Goal: Information Seeking & Learning: Check status

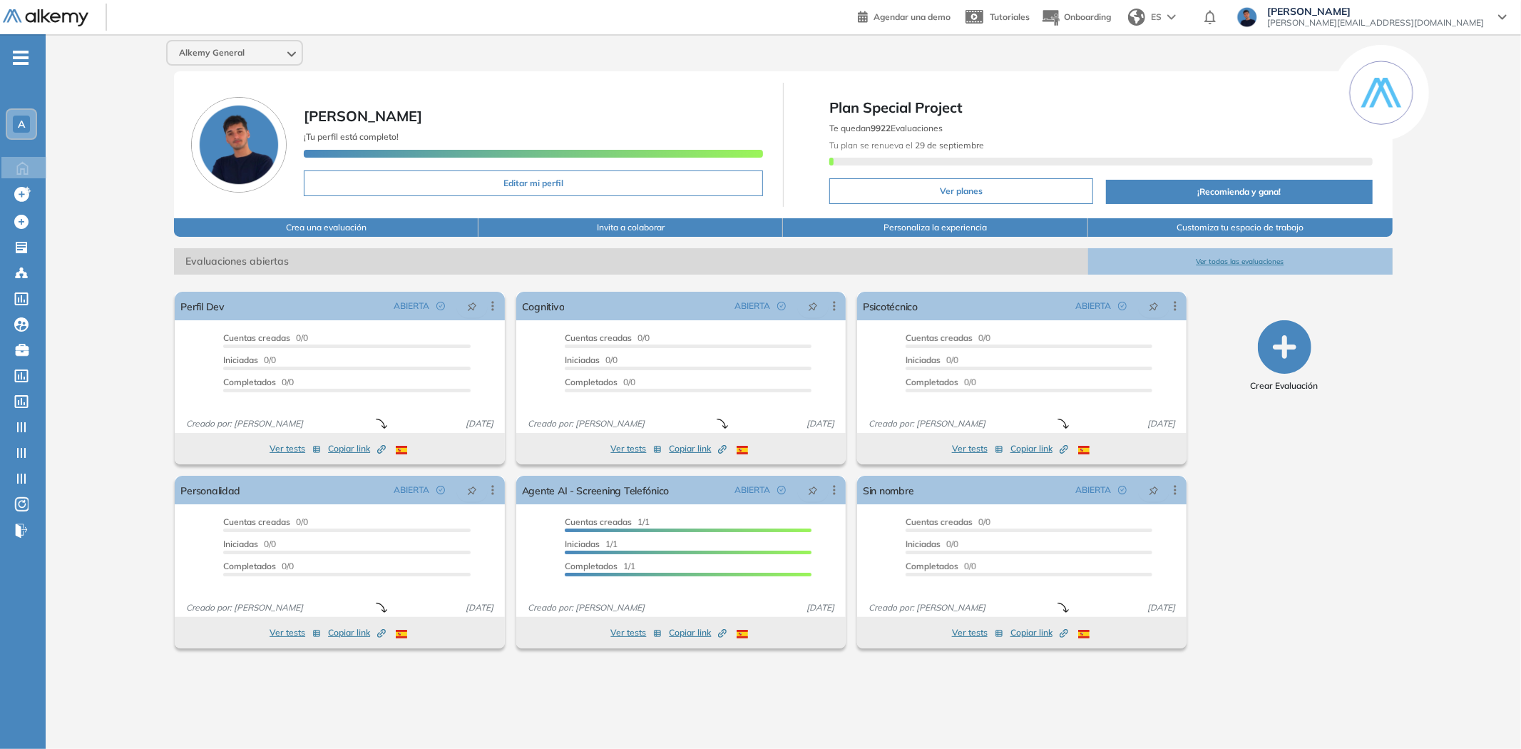
click at [119, 312] on div "Alkemy General [PERSON_NAME] ¡Tu perfil está completo! Editar mi perfil Plan Sp…" at bounding box center [783, 380] width 1475 height 692
drag, startPoint x: 114, startPoint y: 519, endPoint x: 116, endPoint y: 509, distance: 10.2
click at [114, 519] on div "Alkemy General [PERSON_NAME] ¡Tu perfil está completo! Editar mi perfil Plan Sp…" at bounding box center [783, 380] width 1475 height 692
click at [832, 488] on icon at bounding box center [834, 490] width 14 height 14
click at [138, 382] on div "Alkemy General [PERSON_NAME] ¡Tu perfil está completo! Editar mi perfil Plan Sp…" at bounding box center [783, 380] width 1475 height 692
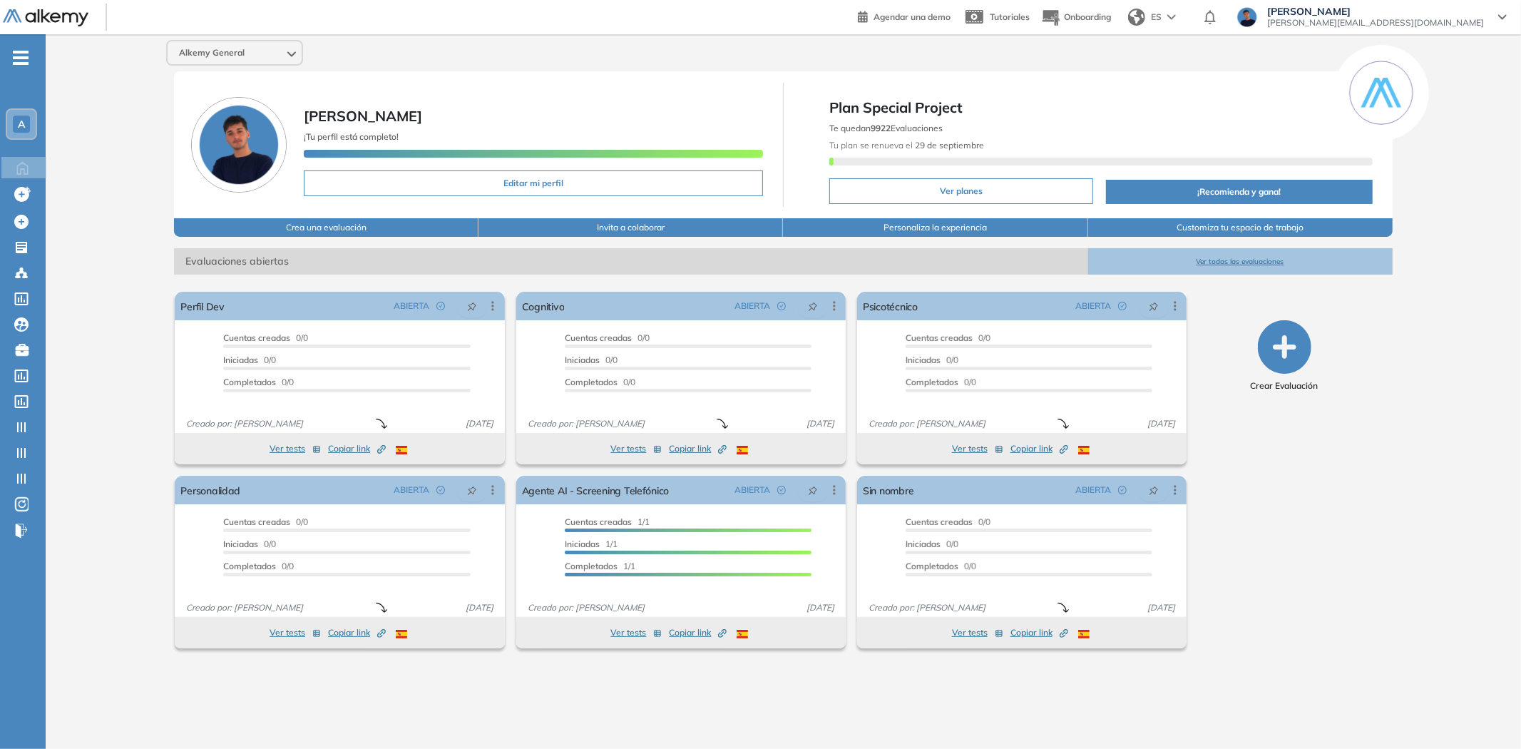
click at [896, 694] on div "Alkemy General [PERSON_NAME] ¡Tu perfil está completo! Editar mi perfil Plan Sp…" at bounding box center [783, 380] width 1475 height 692
click at [832, 303] on icon at bounding box center [834, 306] width 14 height 14
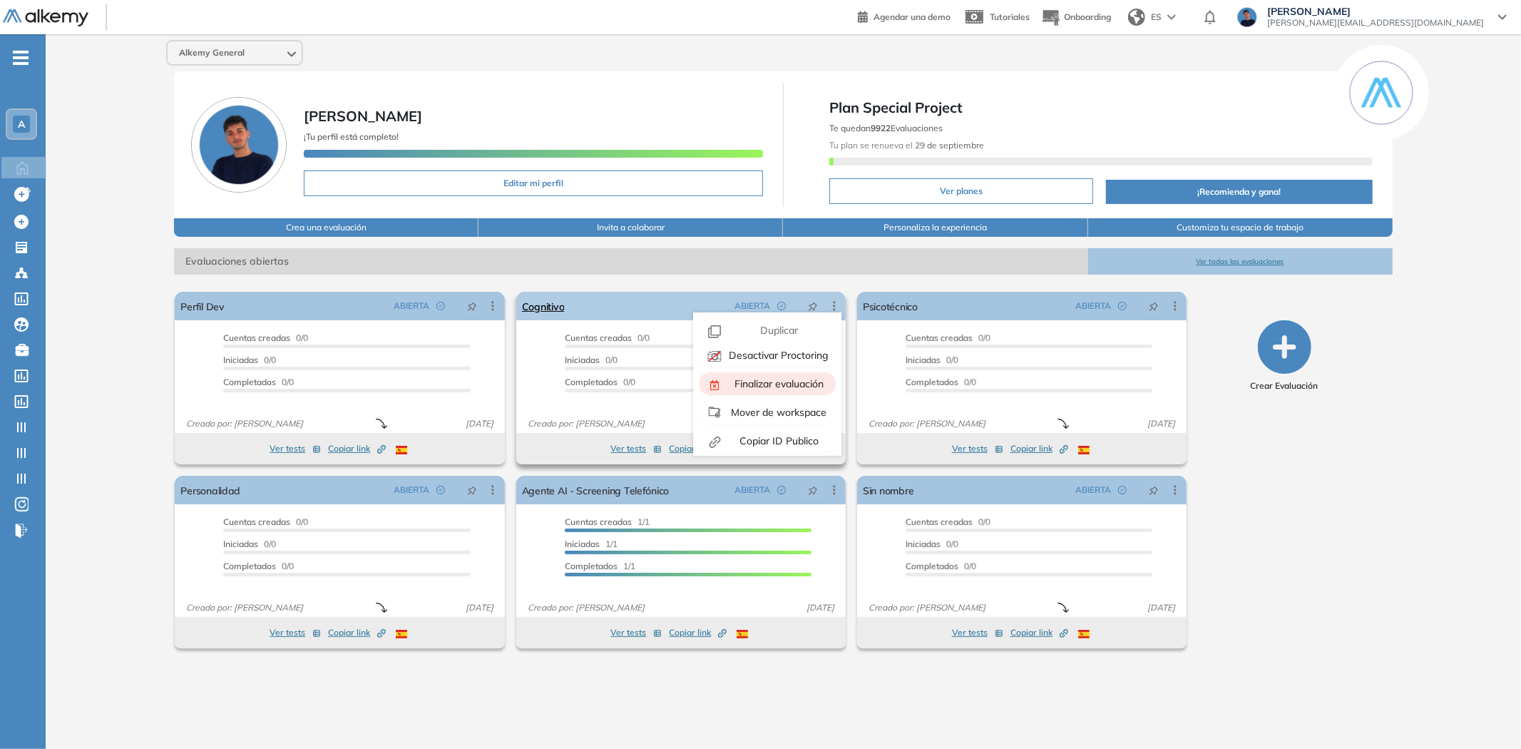
scroll to position [31, 0]
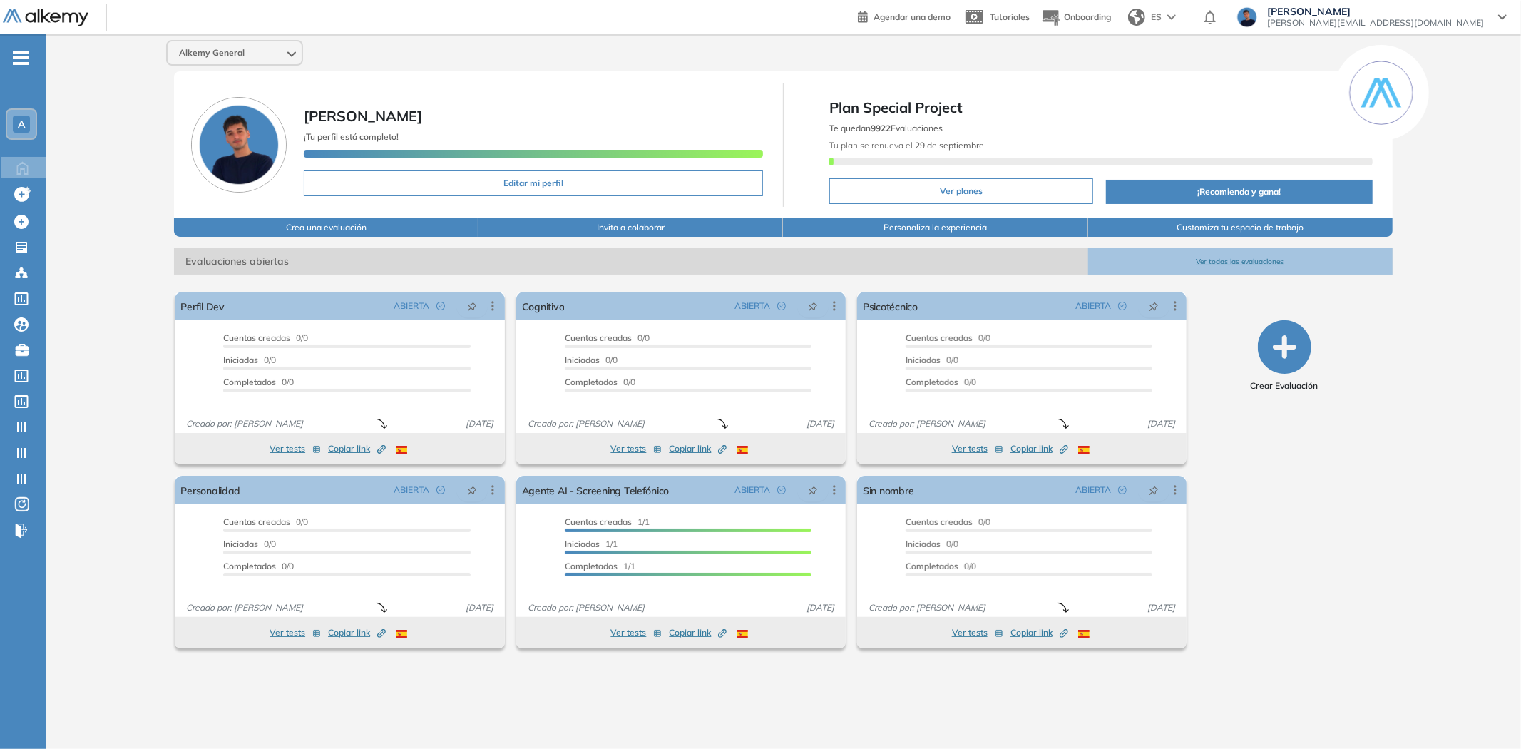
click at [815, 276] on div "El proctoring será activado ¡Importante!: Los usuarios que ya realizaron la eva…" at bounding box center [782, 464] width 1239 height 379
click at [493, 304] on icon at bounding box center [493, 306] width 2 height 9
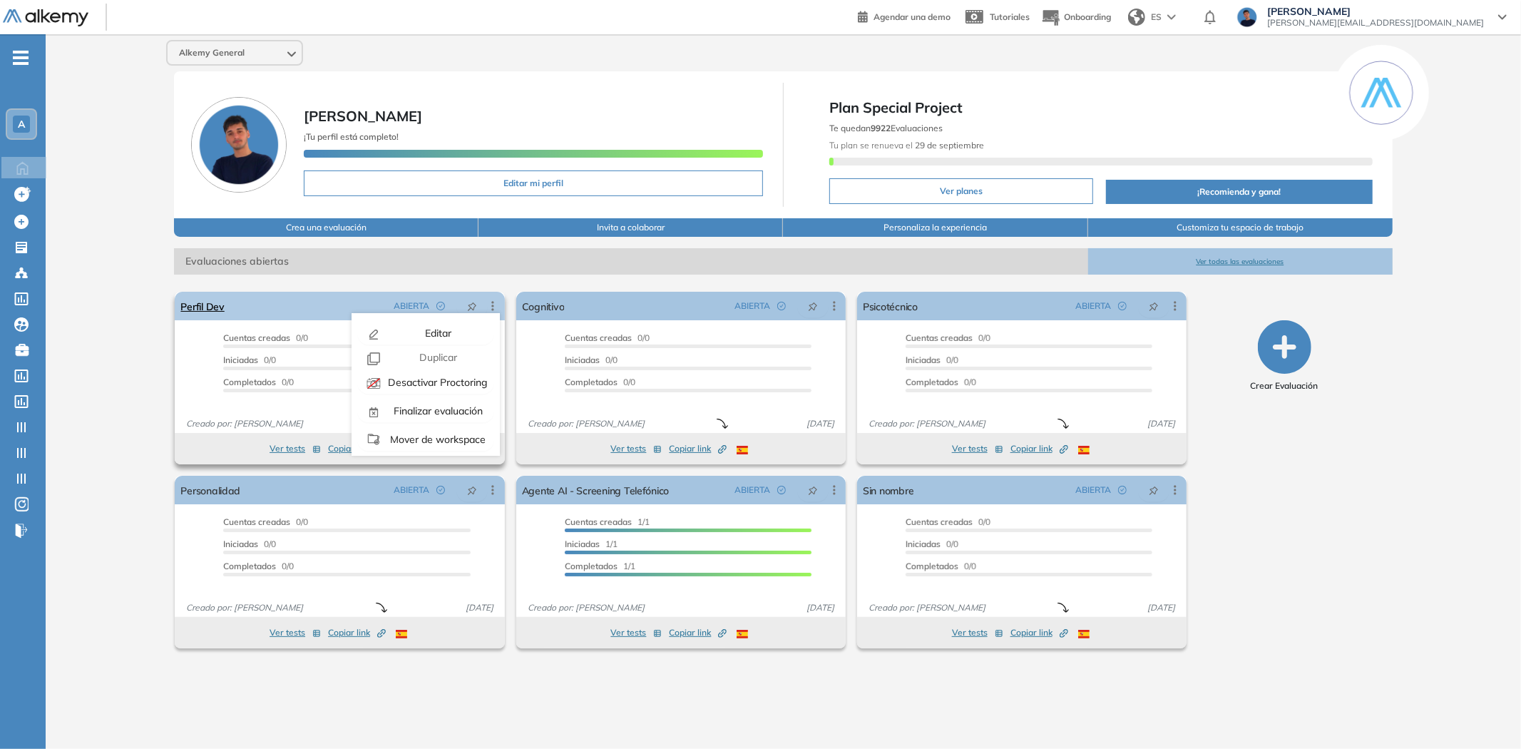
click at [493, 304] on icon at bounding box center [493, 306] width 2 height 9
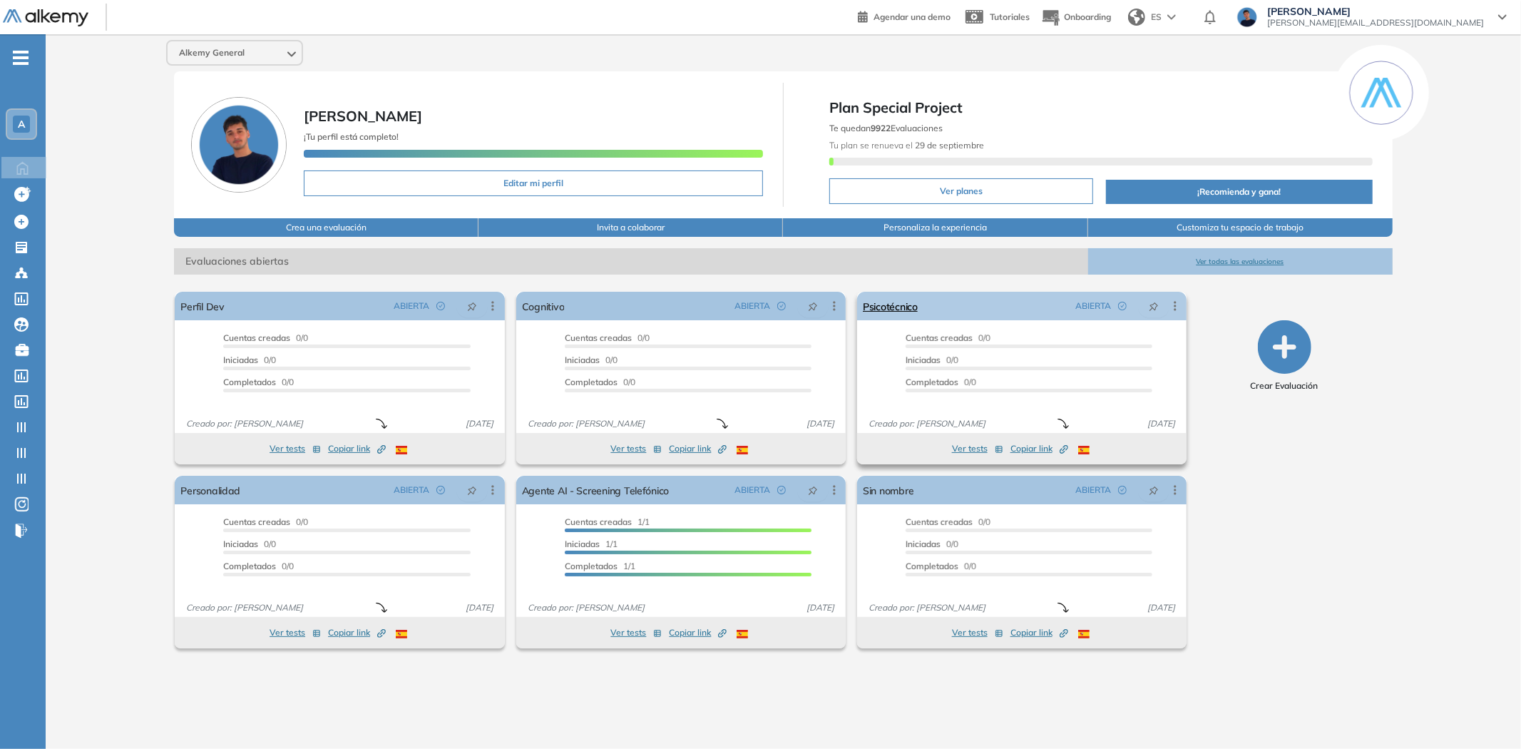
click at [1178, 304] on icon at bounding box center [1175, 306] width 14 height 14
click at [823, 488] on div "Editar Los siguientes tests ya no están disponibles o tienen una nueva versión …" at bounding box center [834, 490] width 26 height 14
click at [829, 488] on icon at bounding box center [834, 490] width 14 height 14
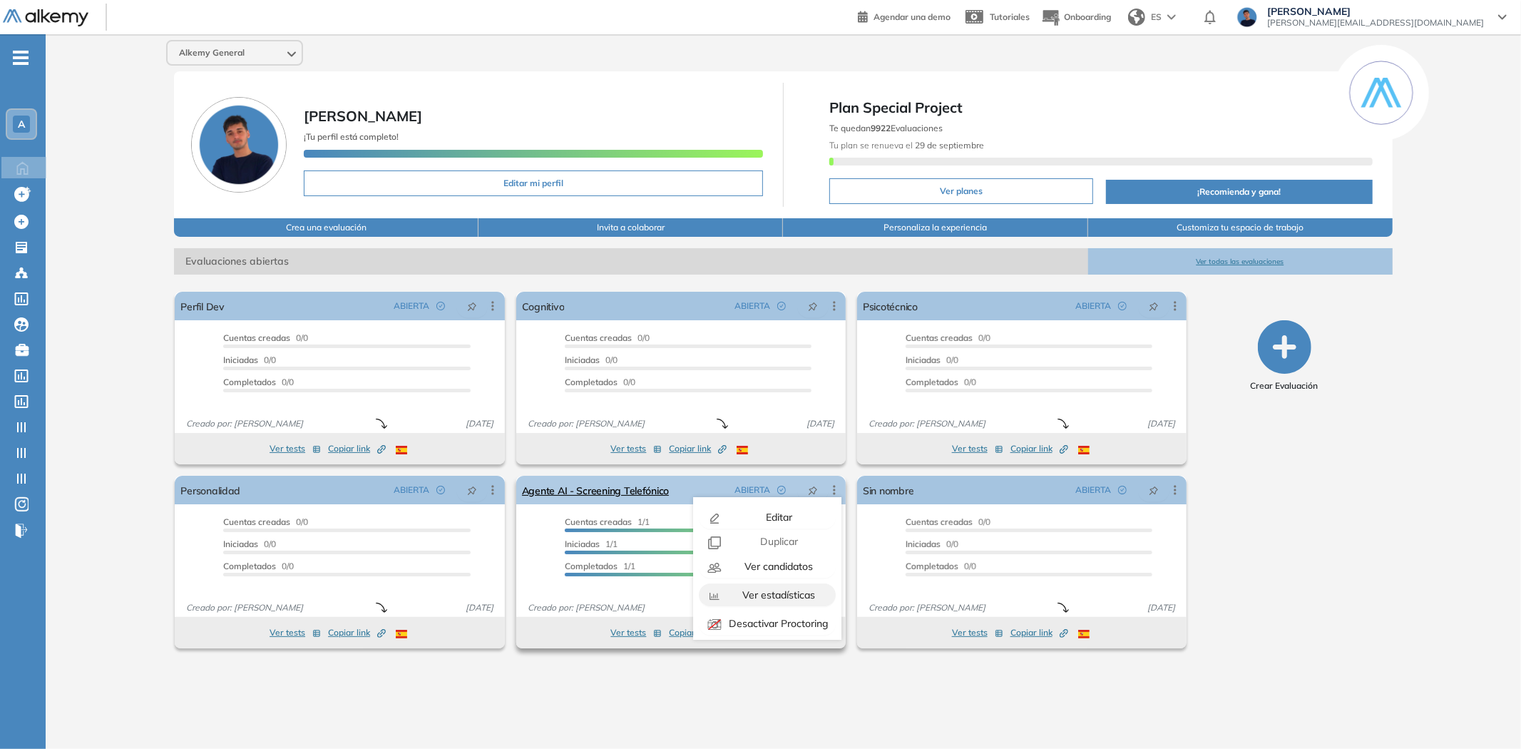
click at [779, 593] on span "Ver estadísticas" at bounding box center [777, 594] width 76 height 13
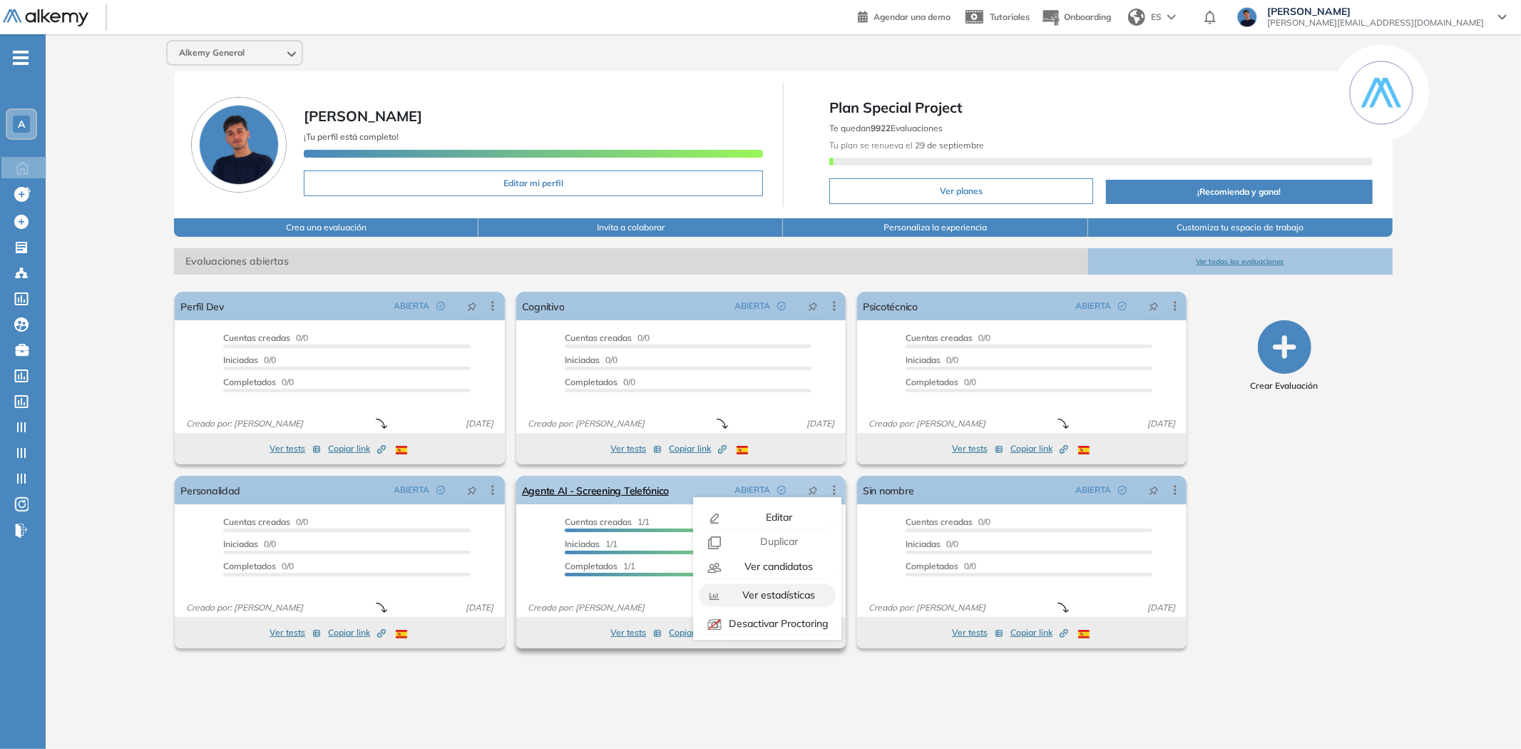
click at [779, 593] on span "Ver estadísticas" at bounding box center [777, 594] width 76 height 13
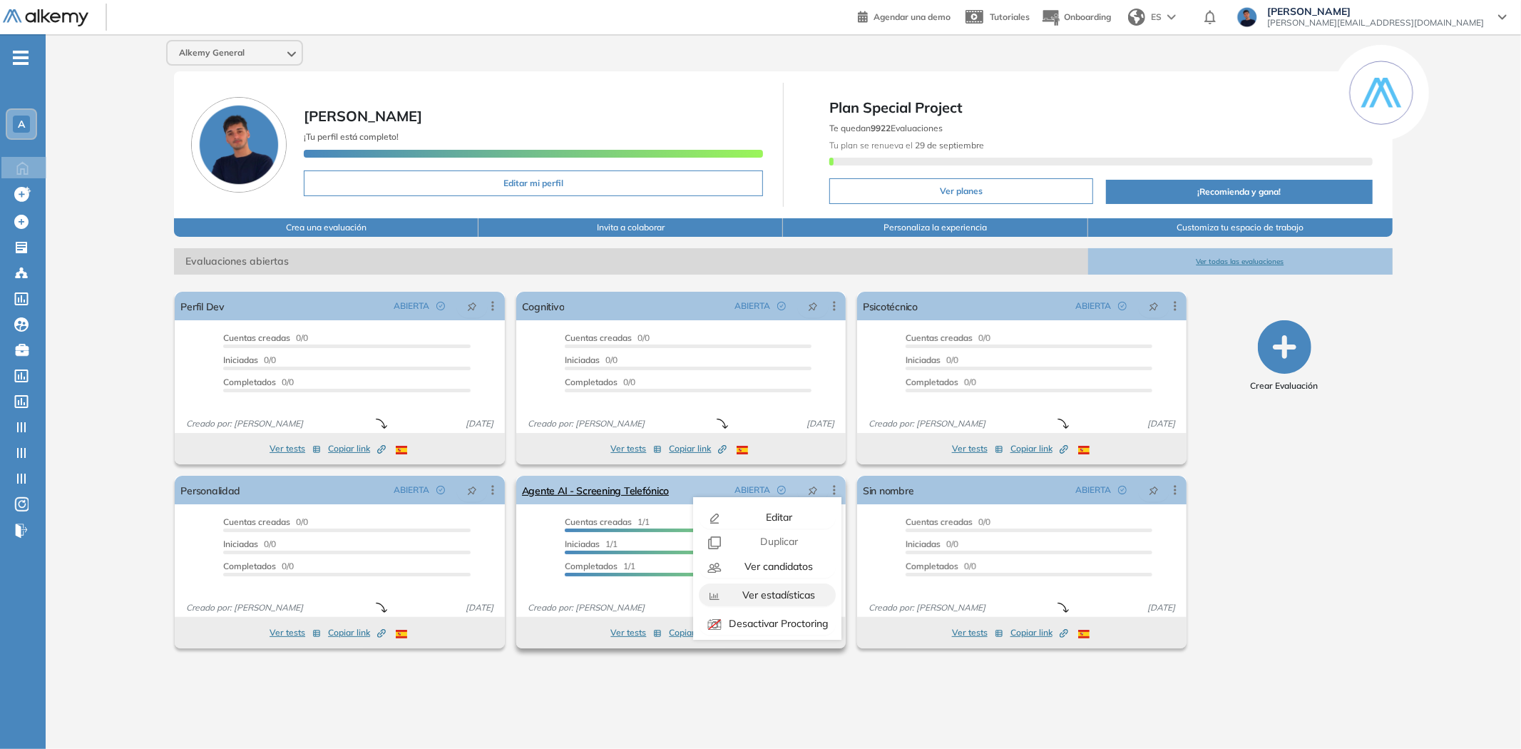
click at [779, 593] on span "Ver estadísticas" at bounding box center [777, 594] width 76 height 13
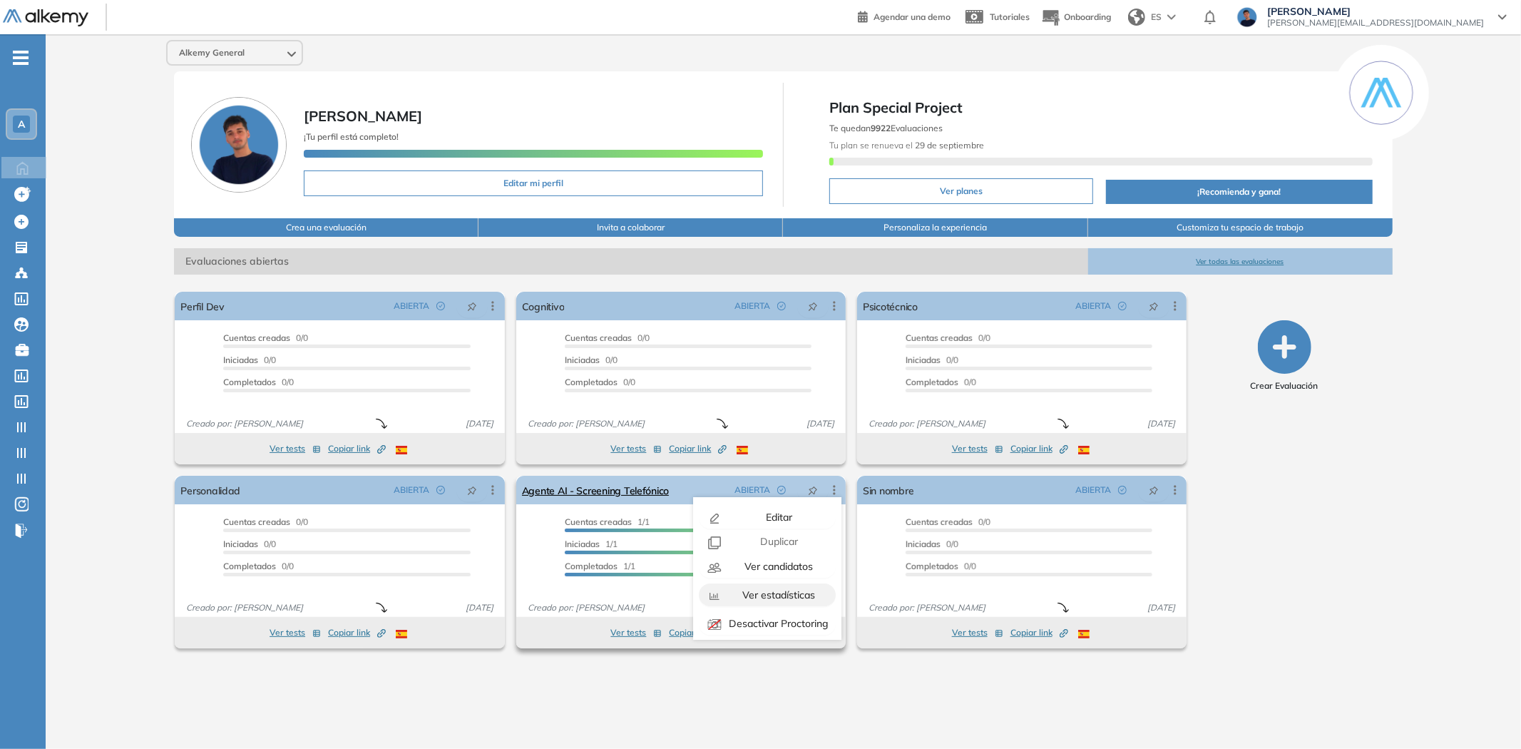
click at [779, 593] on span "Ver estadísticas" at bounding box center [777, 594] width 76 height 13
click at [704, 684] on div "Alkemy General [PERSON_NAME] ¡Tu perfil está completo! Editar mi perfil Plan Sp…" at bounding box center [783, 380] width 1475 height 692
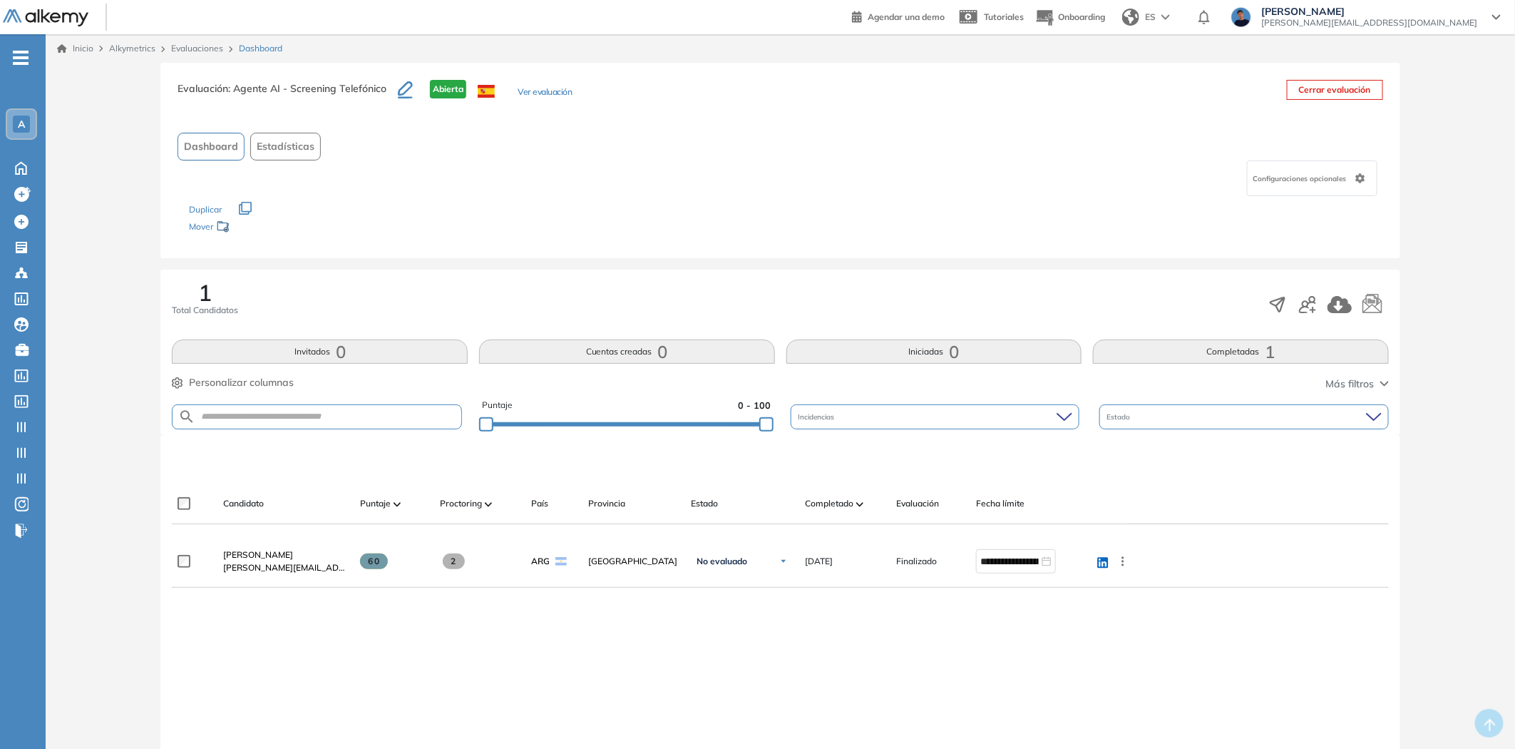
drag, startPoint x: 451, startPoint y: 231, endPoint x: 450, endPoint y: 222, distance: 8.7
click at [451, 231] on div "Los siguientes tests ya no están disponibles o tienen una nueva versión Revisa …" at bounding box center [780, 218] width 1182 height 45
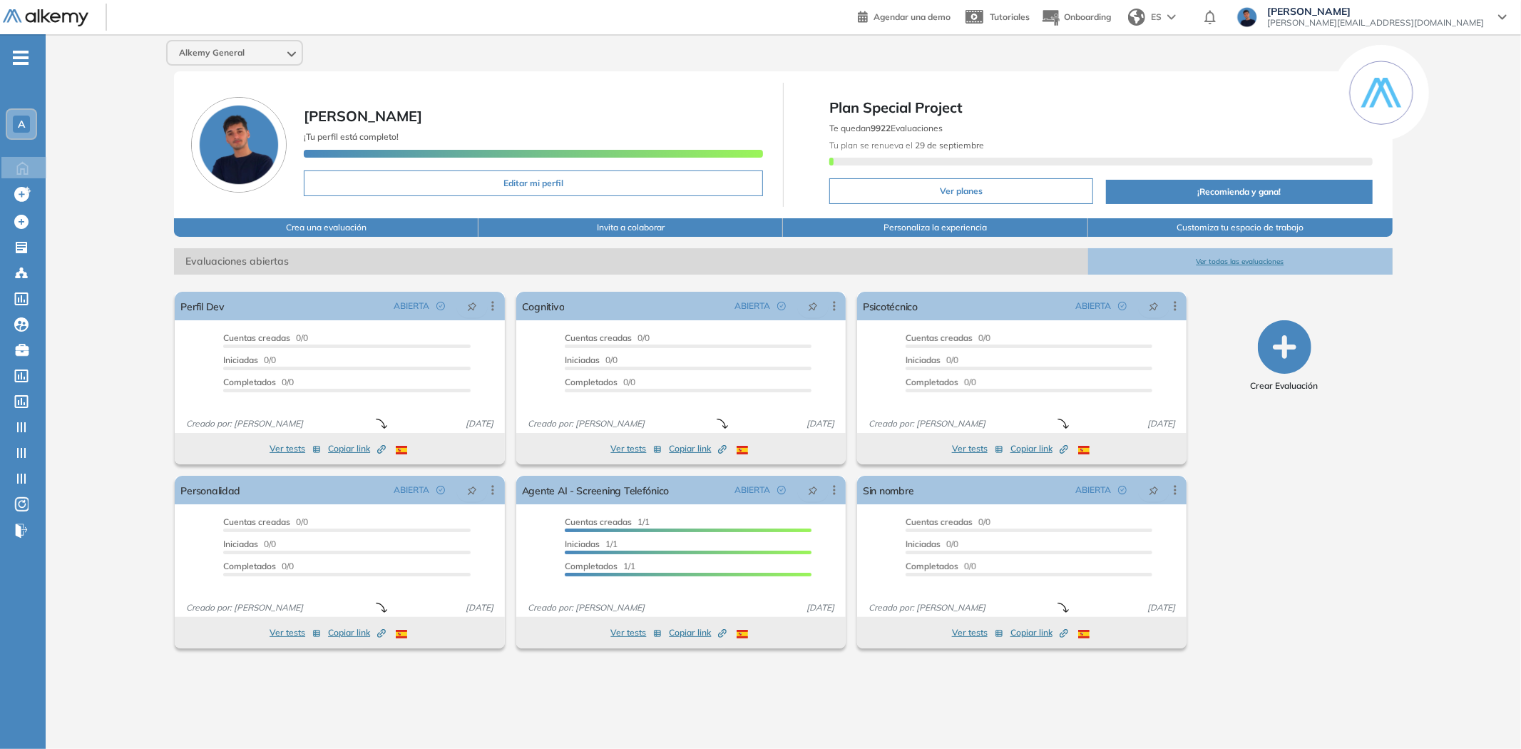
click at [118, 434] on div "Alkemy General [PERSON_NAME] ¡Tu perfil está completo! Editar mi perfil Plan Sp…" at bounding box center [783, 380] width 1475 height 692
click at [837, 489] on icon at bounding box center [834, 490] width 14 height 14
click at [779, 589] on span "Ver estadísticas" at bounding box center [777, 594] width 76 height 13
click at [769, 594] on span "Ver estadísticas" at bounding box center [777, 594] width 76 height 13
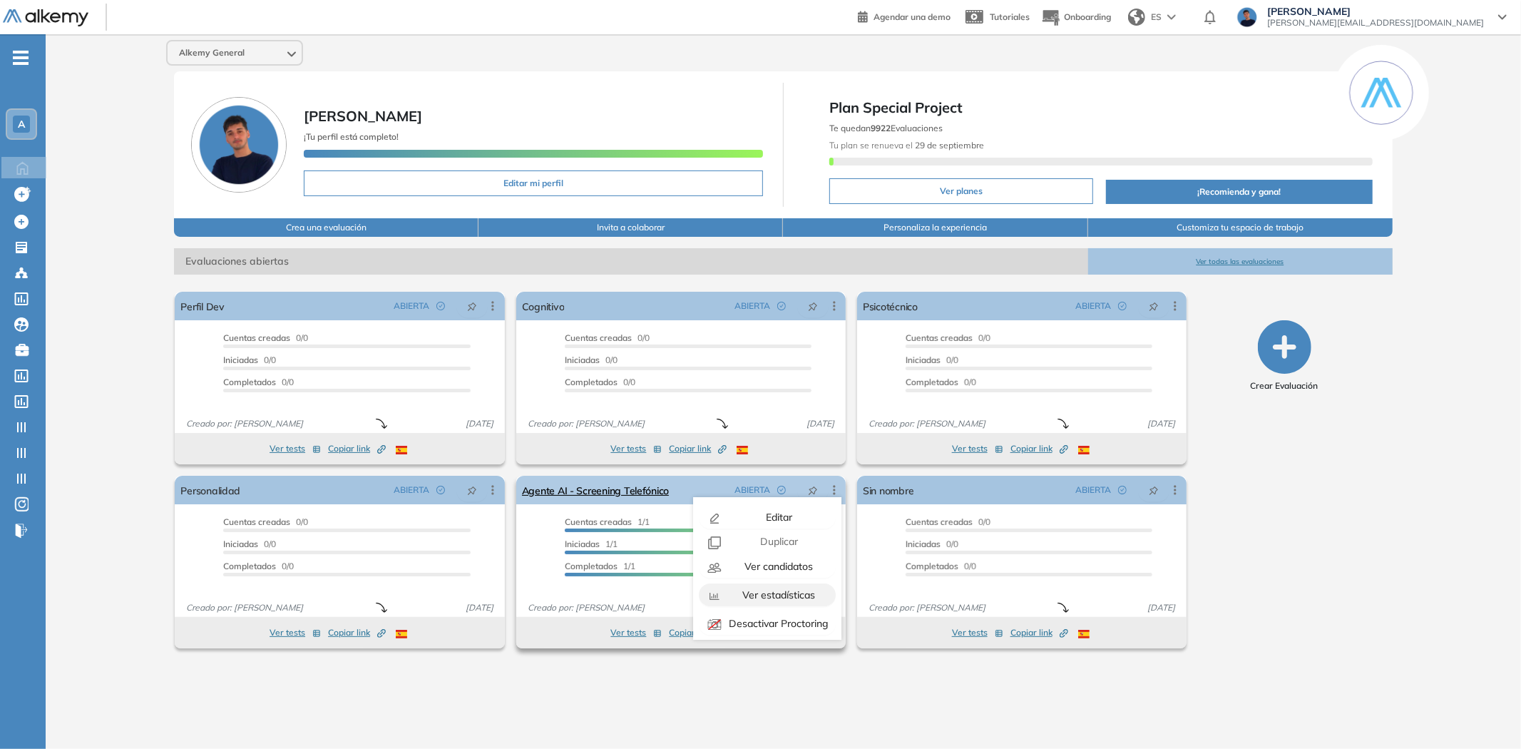
click at [769, 594] on span "Ver estadísticas" at bounding box center [777, 594] width 76 height 13
drag, startPoint x: 770, startPoint y: 594, endPoint x: 796, endPoint y: 602, distance: 27.7
click at [771, 594] on span "Ver estadísticas" at bounding box center [777, 594] width 76 height 13
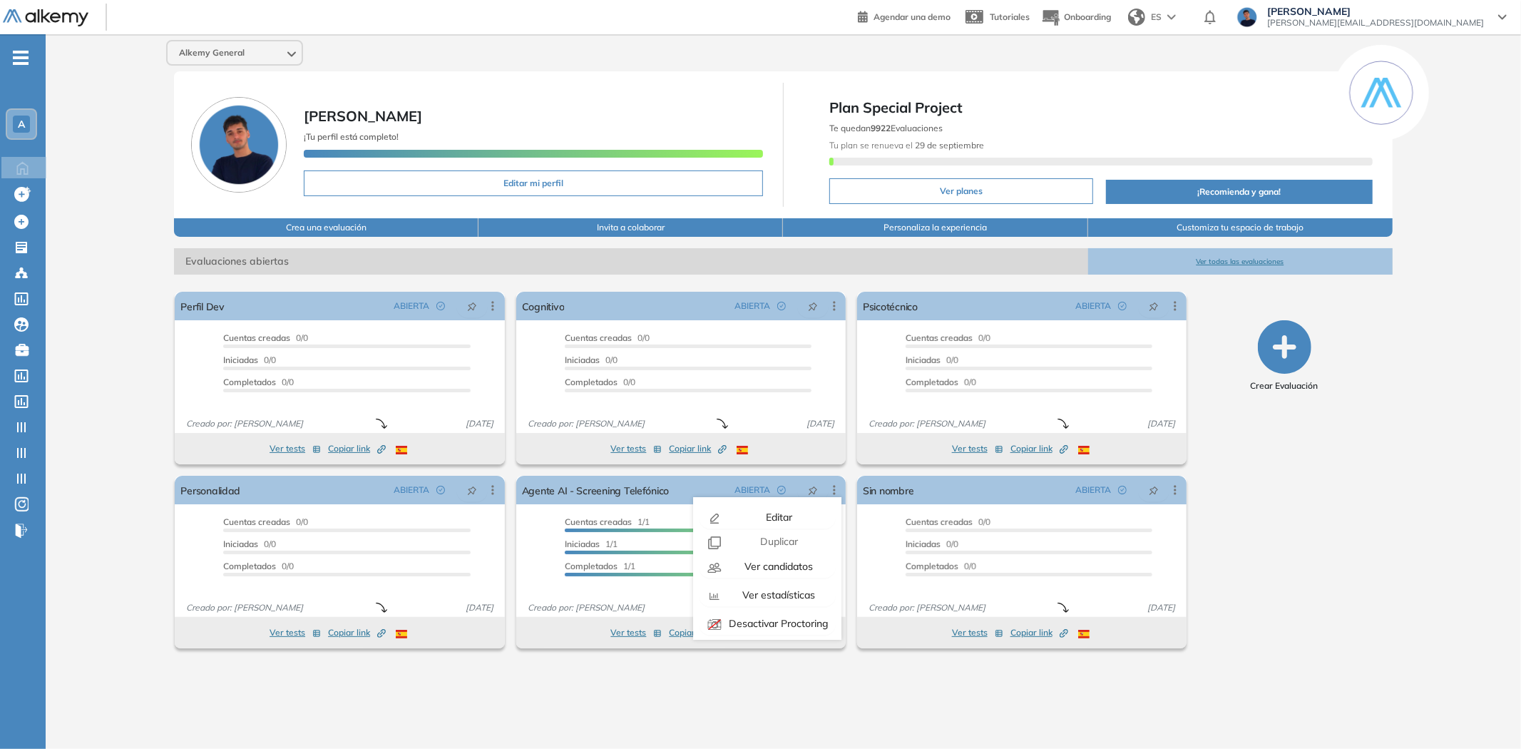
click at [906, 682] on div "Alkemy General [PERSON_NAME] ¡Tu perfil está completo! Editar mi perfil Plan Sp…" at bounding box center [783, 380] width 1475 height 692
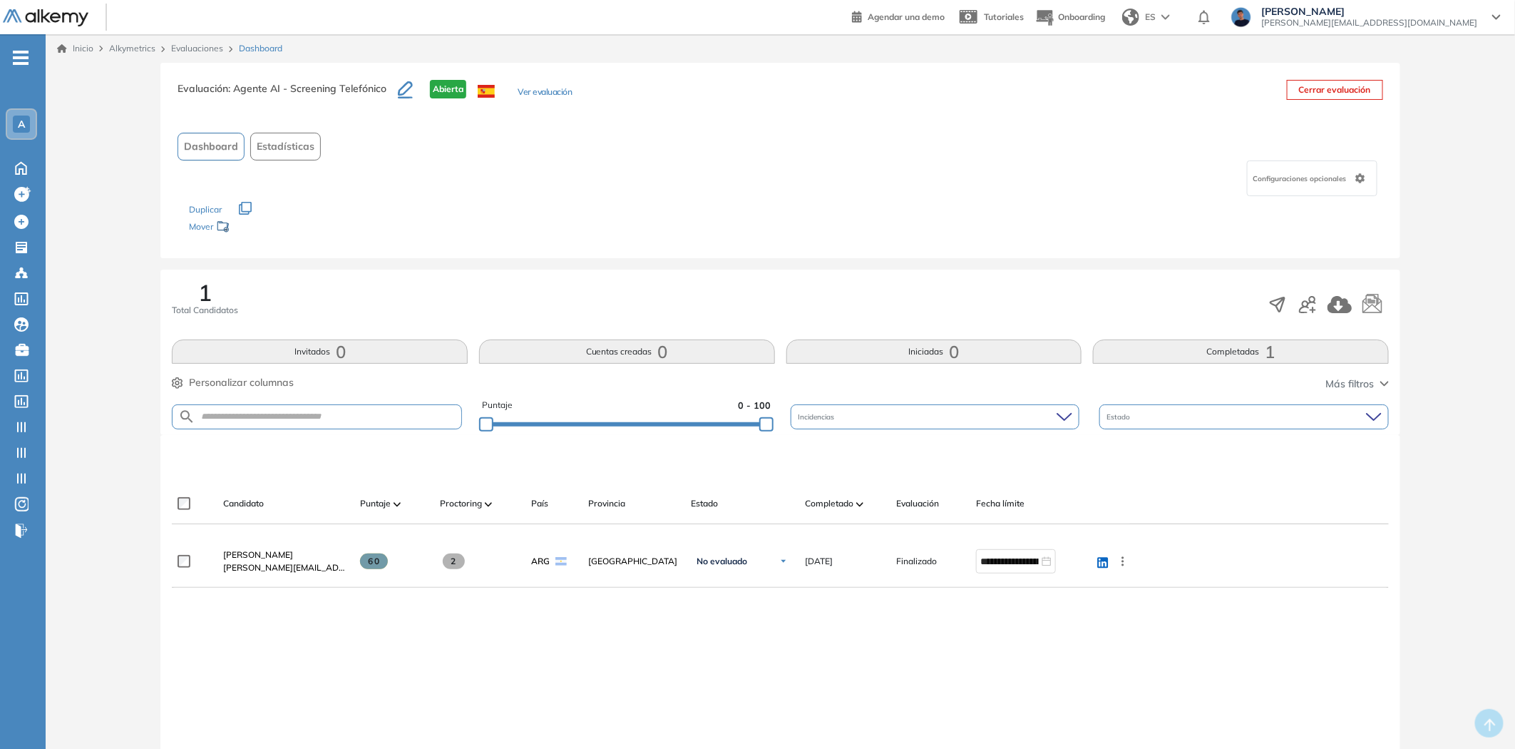
click at [684, 207] on div "Duplicar" at bounding box center [780, 202] width 1182 height 13
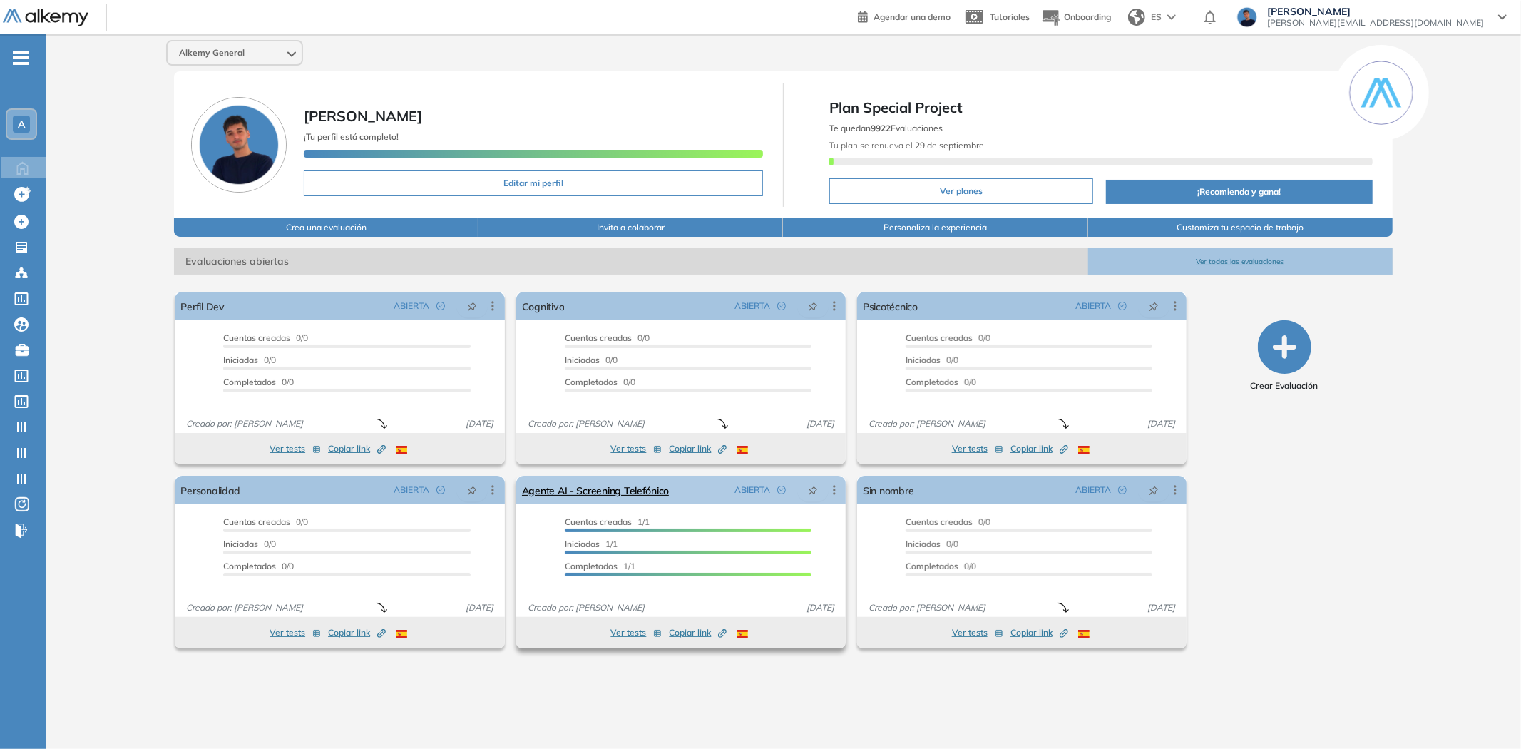
click at [841, 492] on div "Editar Los siguientes tests ya no están disponibles o tienen una nueva versión …" at bounding box center [834, 490] width 26 height 14
click at [838, 491] on icon at bounding box center [834, 490] width 14 height 14
click at [830, 695] on div "Alkemy General [PERSON_NAME] ¡Tu perfil está completo! Editar mi perfil Plan Sp…" at bounding box center [783, 380] width 1475 height 692
click at [838, 478] on div "ABIERTA" at bounding box center [784, 489] width 111 height 23
click at [838, 483] on icon at bounding box center [834, 490] width 14 height 14
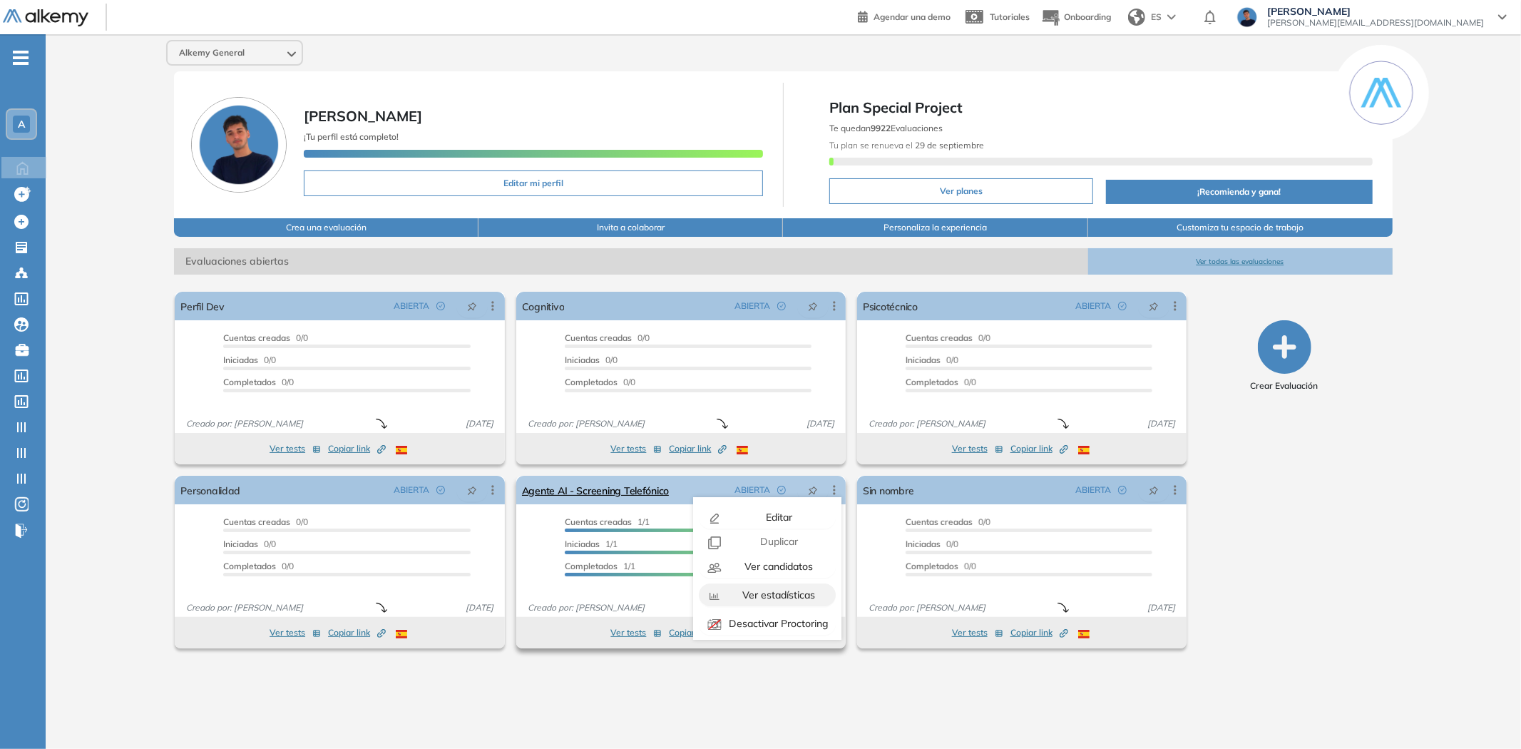
click at [775, 585] on button "Ver estadísticas" at bounding box center [767, 594] width 137 height 23
click at [817, 672] on div "Alkemy General [PERSON_NAME] ¡Tu perfil está completo! Editar mi perfil Plan Sp…" at bounding box center [783, 380] width 1475 height 692
click at [838, 494] on icon at bounding box center [834, 490] width 14 height 14
click at [779, 590] on span "Ver estadísticas" at bounding box center [777, 594] width 76 height 13
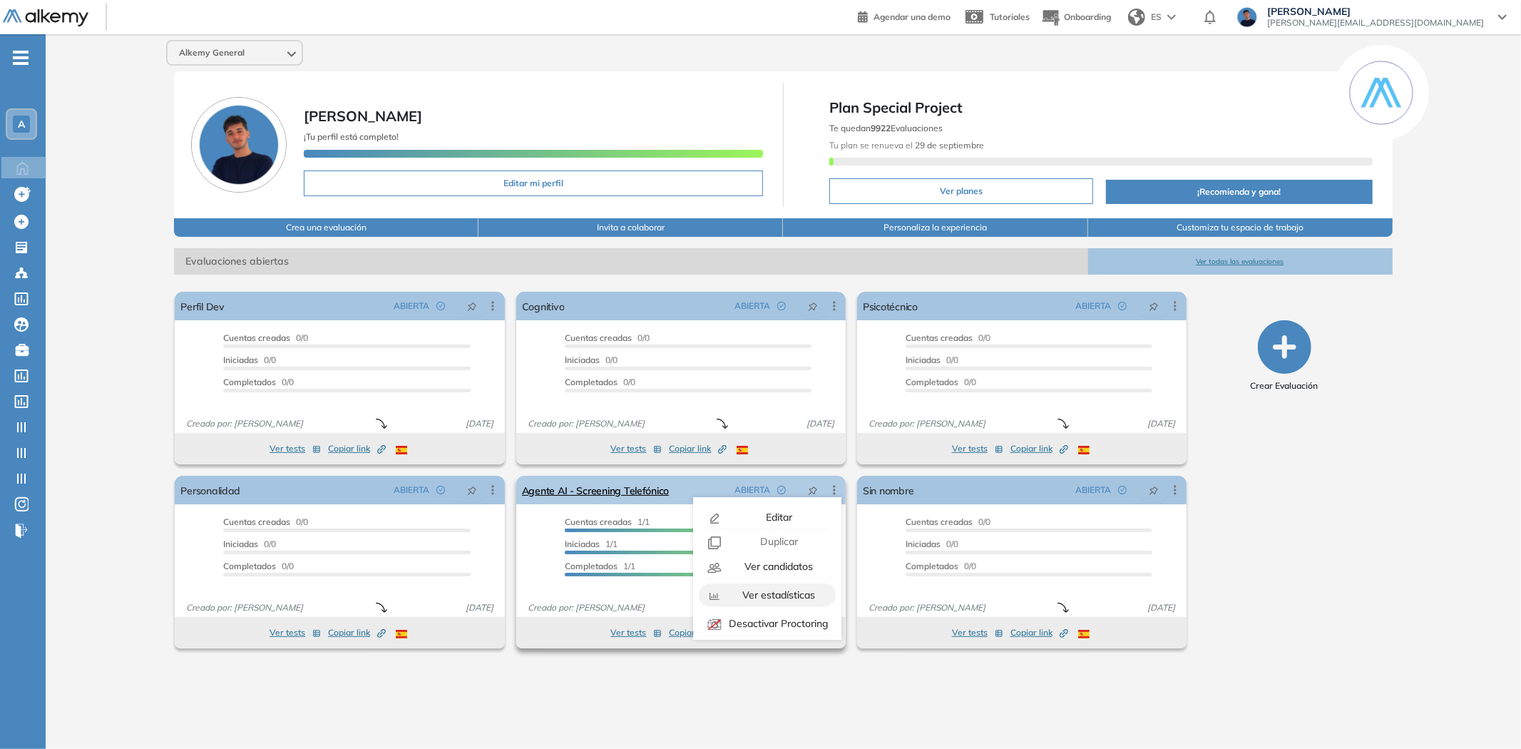
click at [779, 590] on span "Ver estadísticas" at bounding box center [777, 594] width 76 height 13
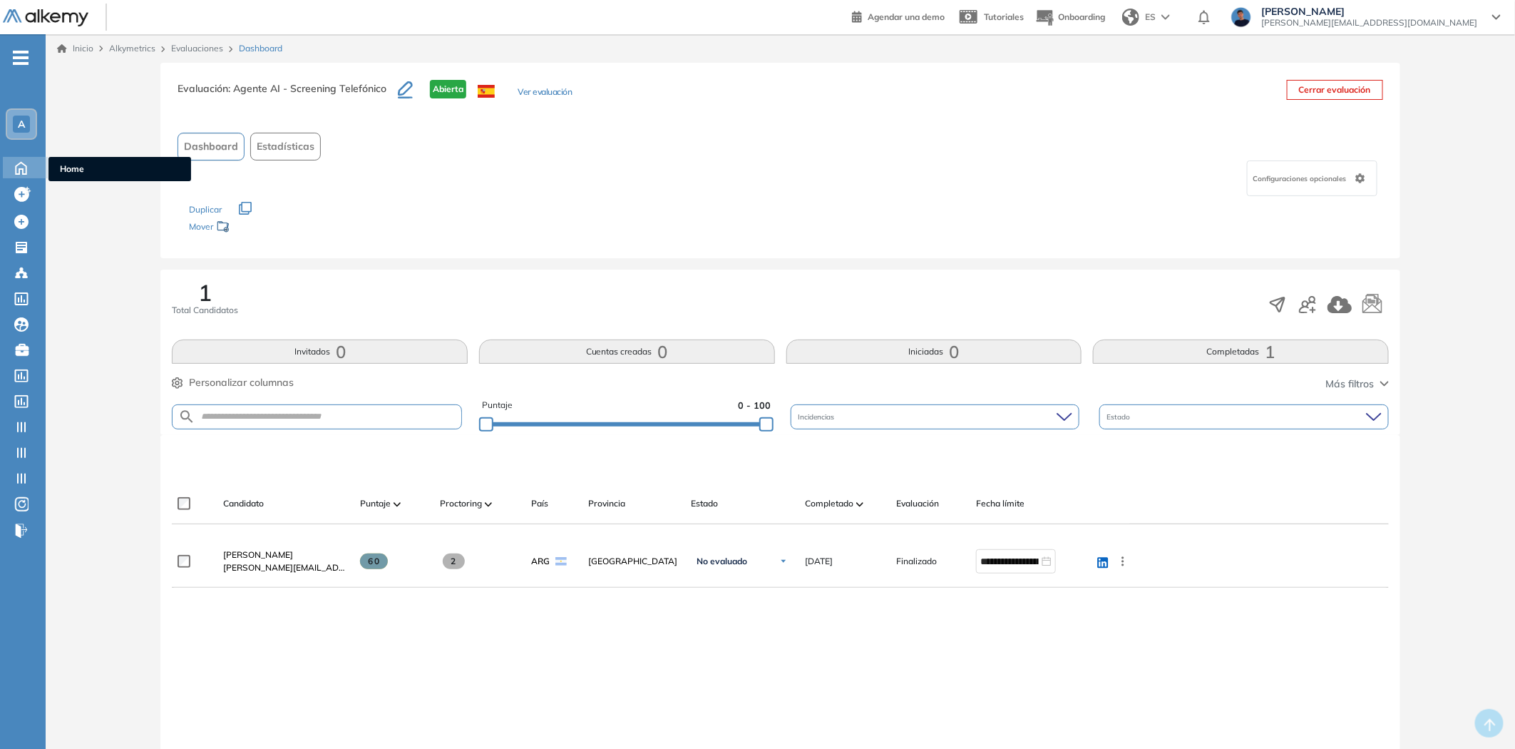
click at [16, 160] on icon at bounding box center [21, 166] width 25 height 17
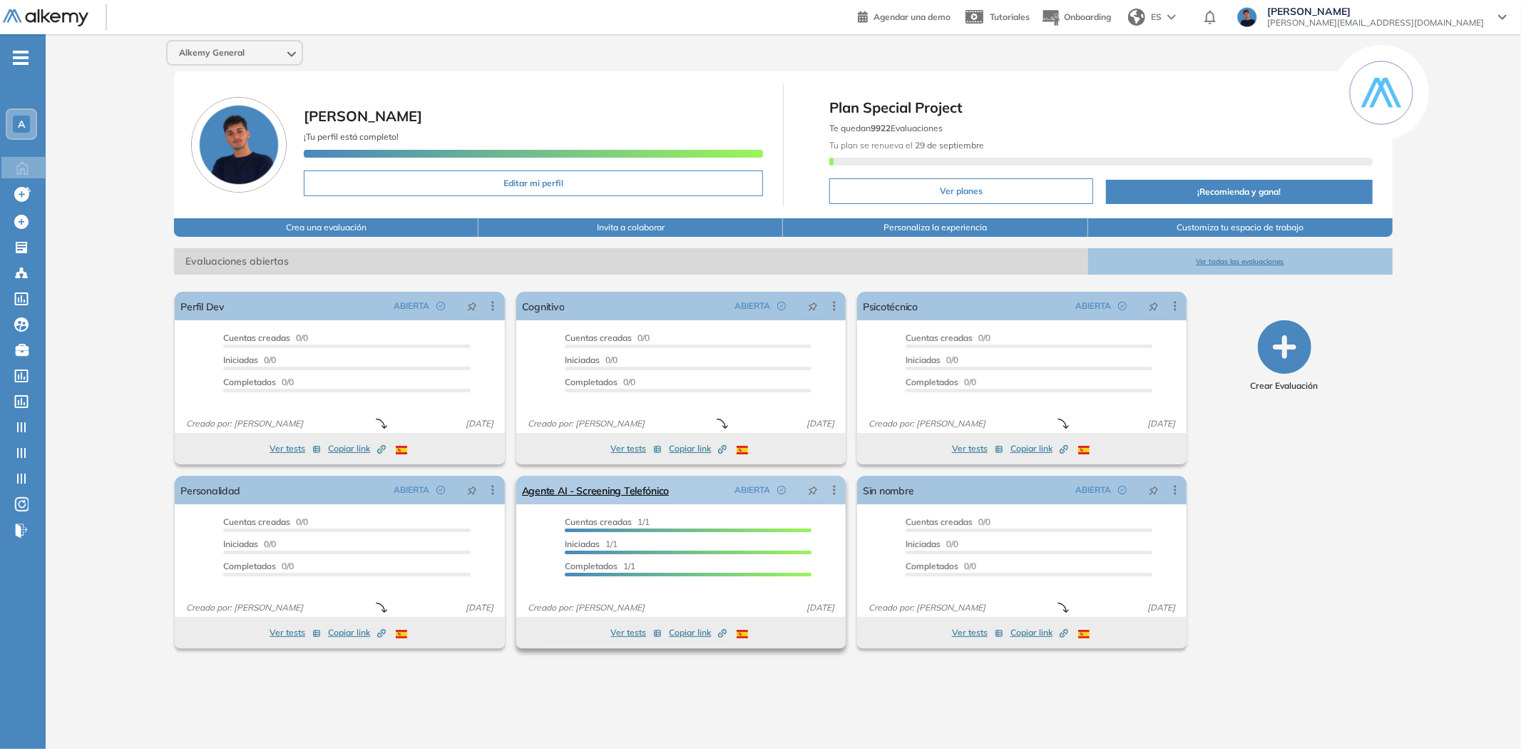
click at [836, 493] on icon at bounding box center [834, 490] width 14 height 14
click at [777, 590] on span "Ver estadísticas" at bounding box center [777, 594] width 76 height 13
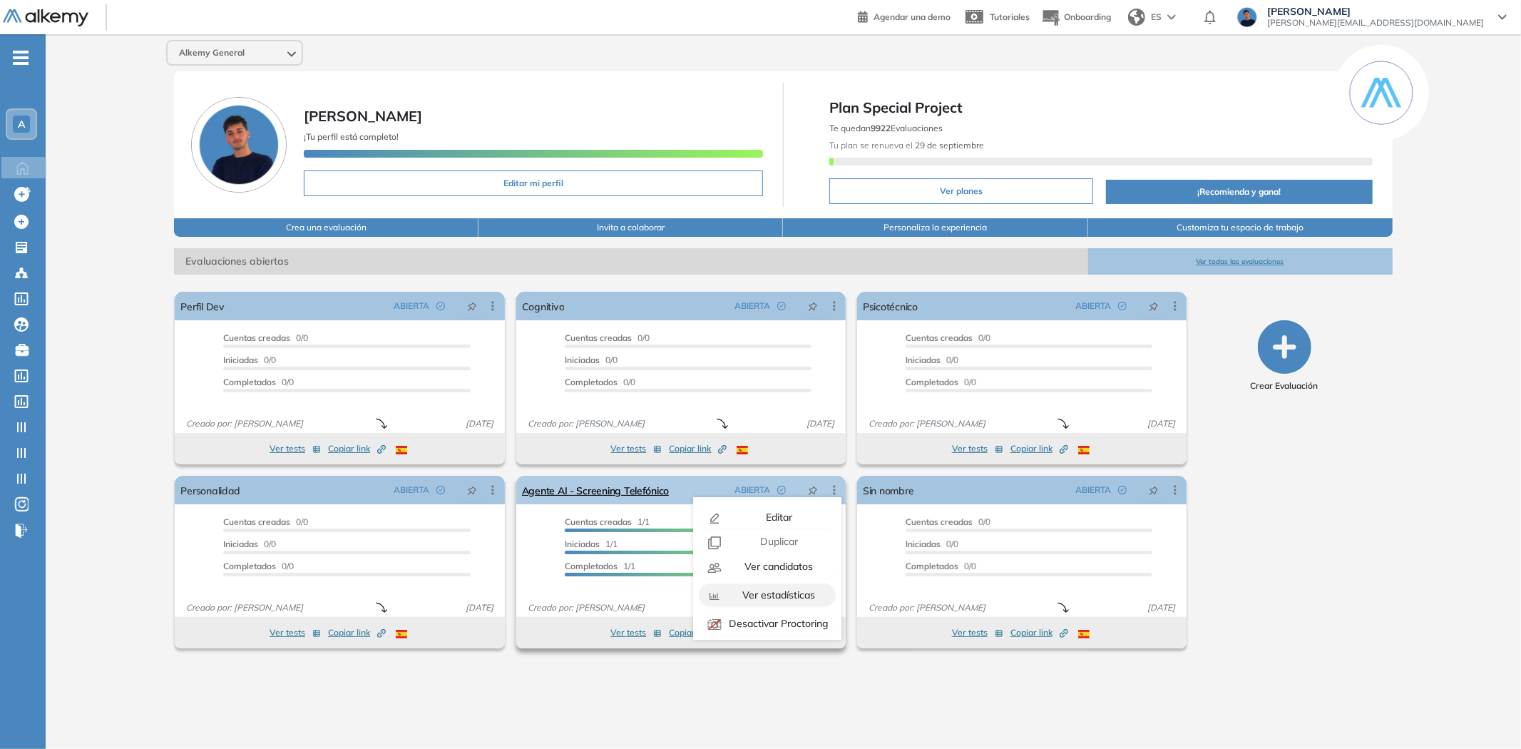
click at [777, 590] on span "Ver estadísticas" at bounding box center [777, 594] width 76 height 13
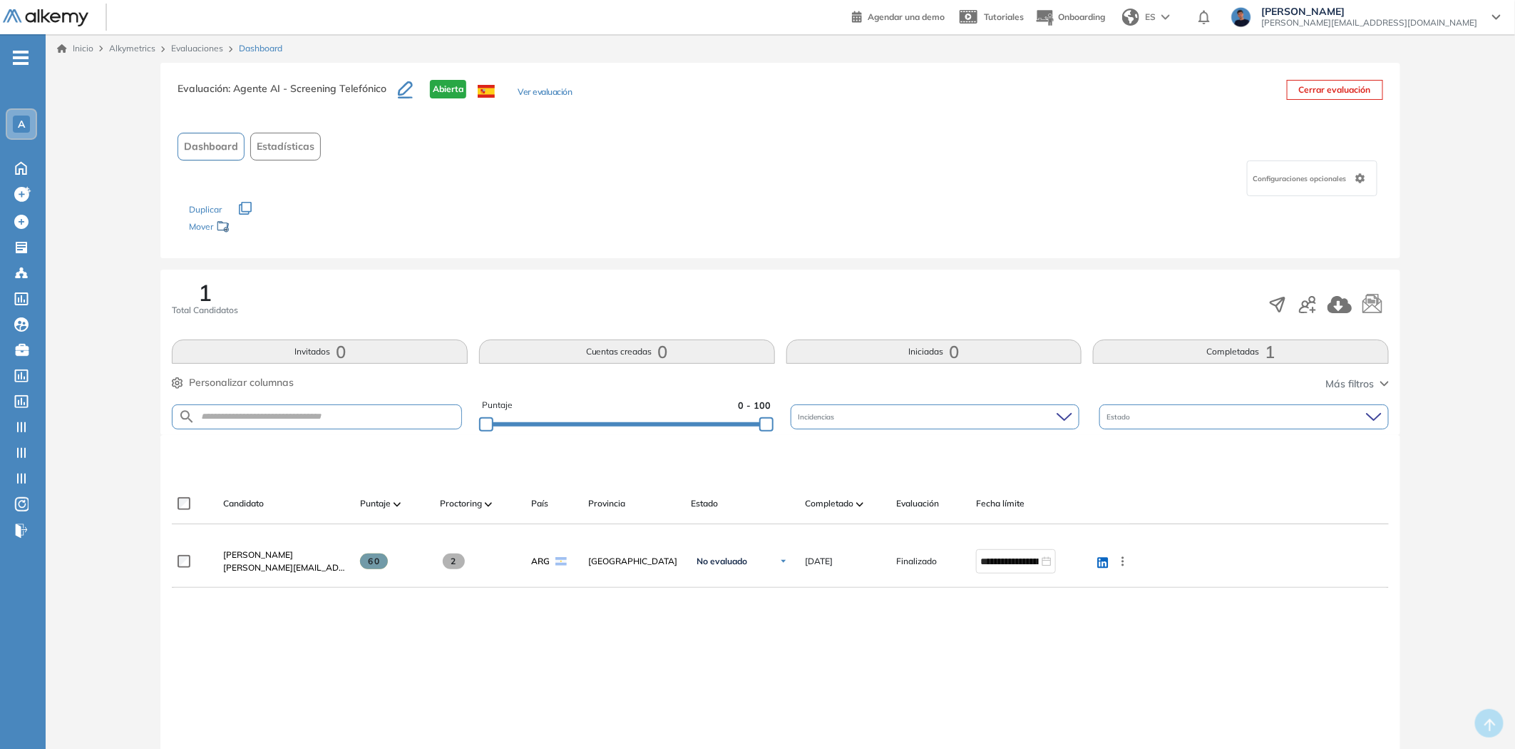
click at [323, 278] on div "1 Total Candidatos Invitados 0 Cuentas creadas 0 Iniciadas 0 Completadas 1 Pers…" at bounding box center [779, 352] width 1239 height 165
